Goal: Information Seeking & Learning: Find contact information

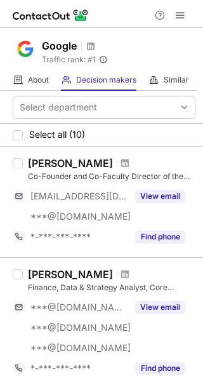
click at [46, 22] on div "Help & Support" at bounding box center [101, 14] width 203 height 28
click at [179, 18] on span at bounding box center [180, 15] width 10 height 10
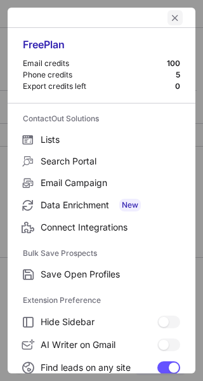
click at [170, 18] on span "left-button" at bounding box center [175, 18] width 10 height 10
